Goal: Task Accomplishment & Management: Complete application form

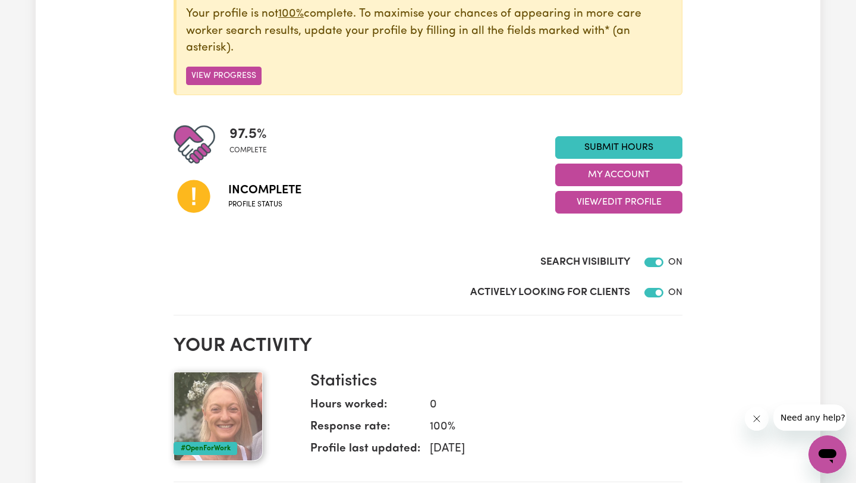
scroll to position [180, 0]
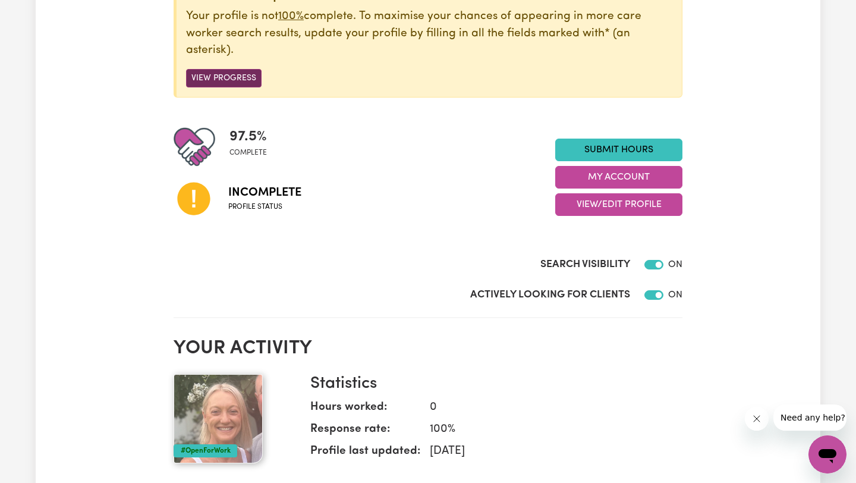
click at [246, 78] on button "View Progress" at bounding box center [223, 78] width 75 height 18
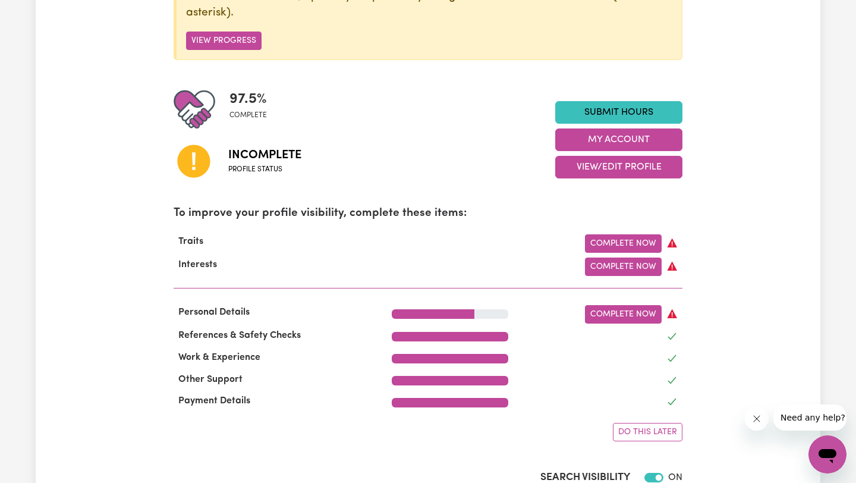
scroll to position [228, 0]
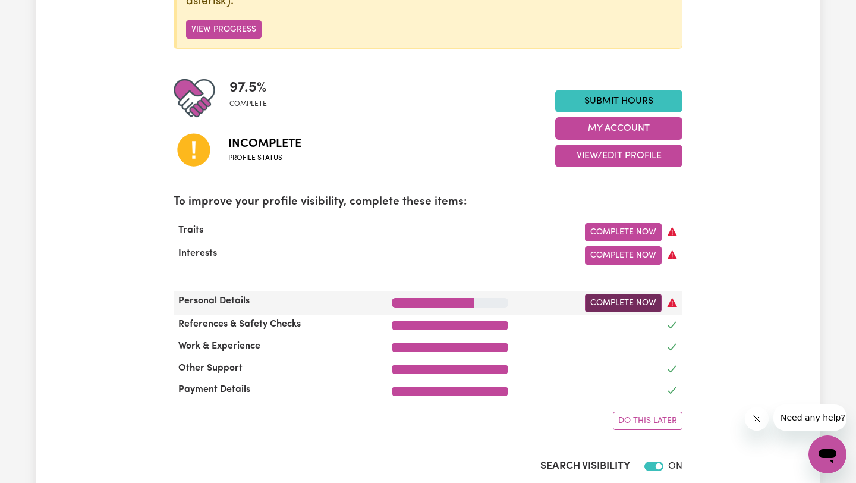
click at [629, 306] on link "Complete Now" at bounding box center [623, 303] width 77 height 18
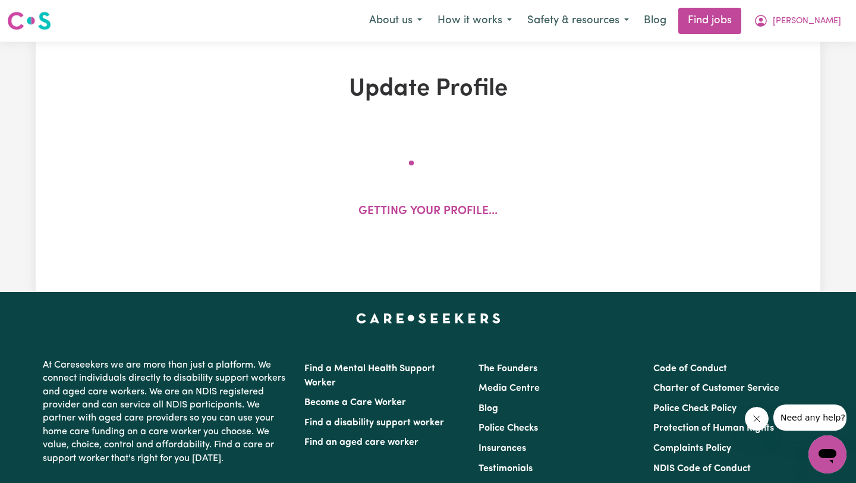
select select "[DEMOGRAPHIC_DATA]"
select select "[DEMOGRAPHIC_DATA] Citizen"
select select "Studying a healthcare related degree or qualification"
select select "50"
select select "70"
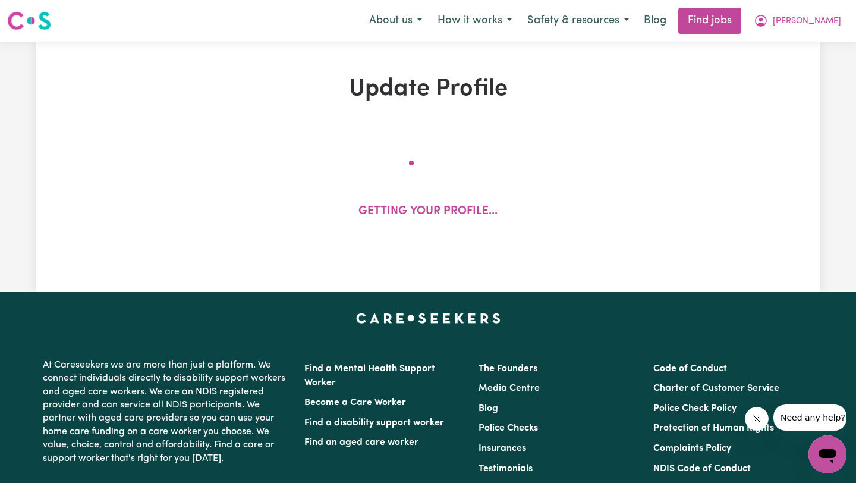
select select "90"
select select "115"
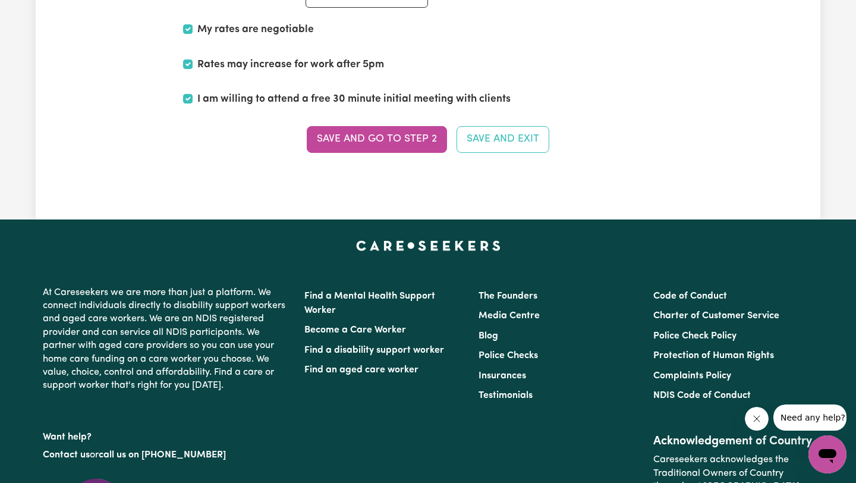
scroll to position [3175, 0]
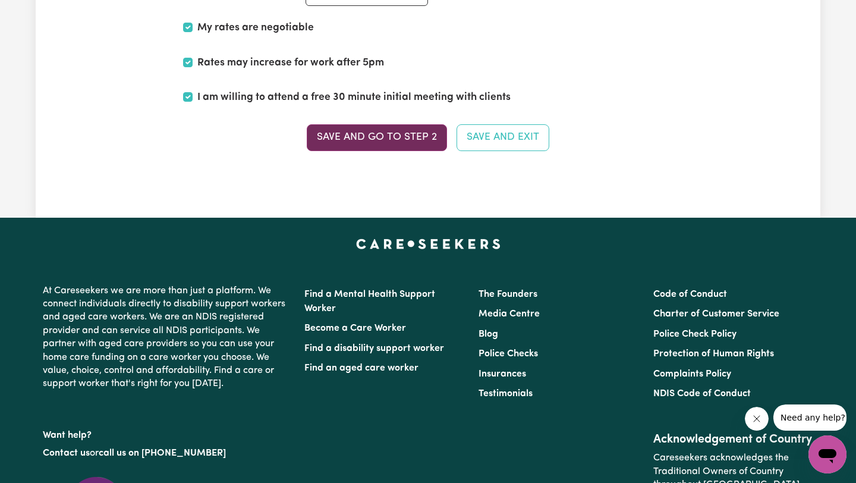
click at [409, 131] on button "Save and go to Step 2" at bounding box center [377, 137] width 140 height 26
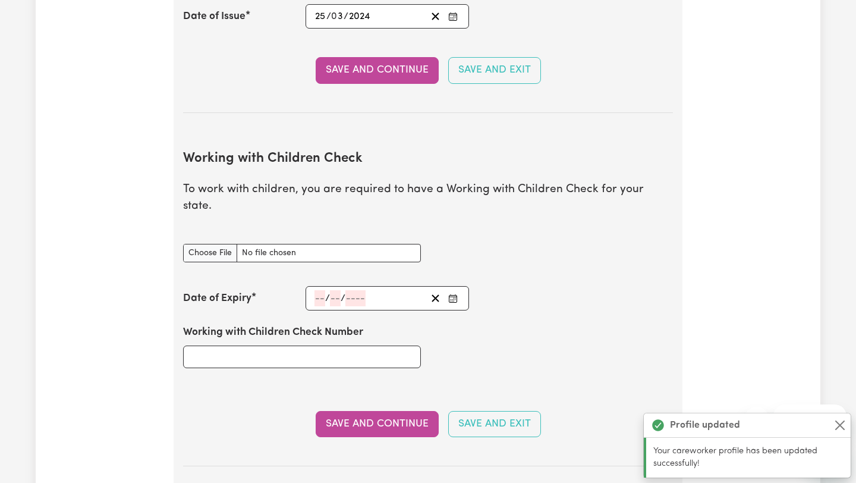
scroll to position [939, 0]
